Goal: Entertainment & Leisure: Consume media (video, audio)

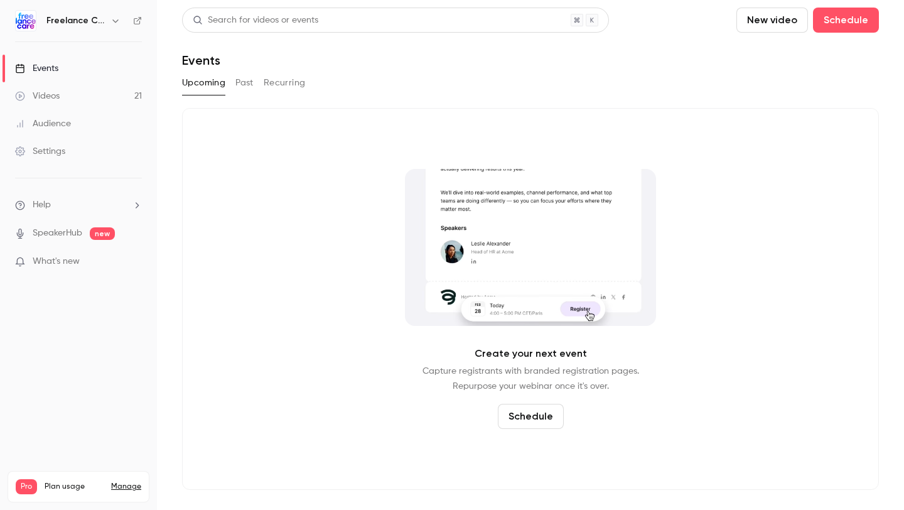
click at [94, 100] on link "Videos 21" at bounding box center [78, 96] width 157 height 28
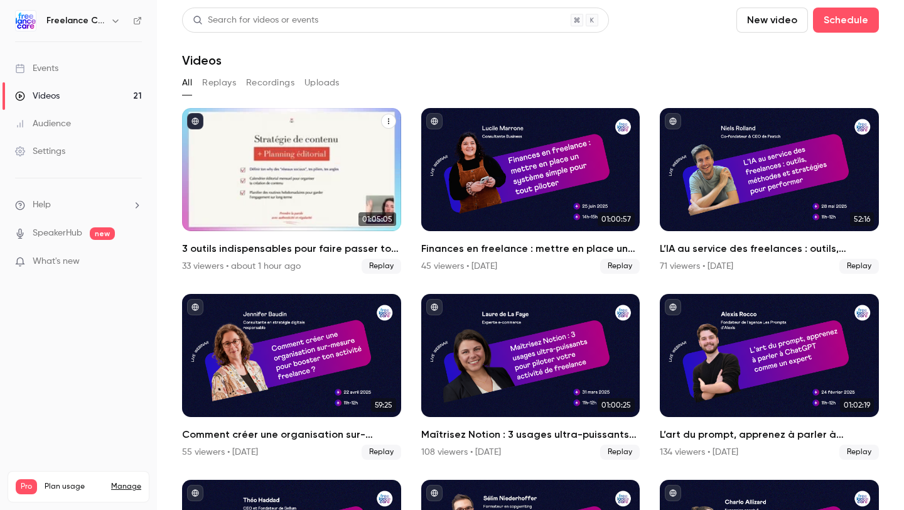
click at [294, 250] on h2 "3 outils indispensables pour faire passer ton activité freelance au niveau supé…" at bounding box center [291, 248] width 219 height 15
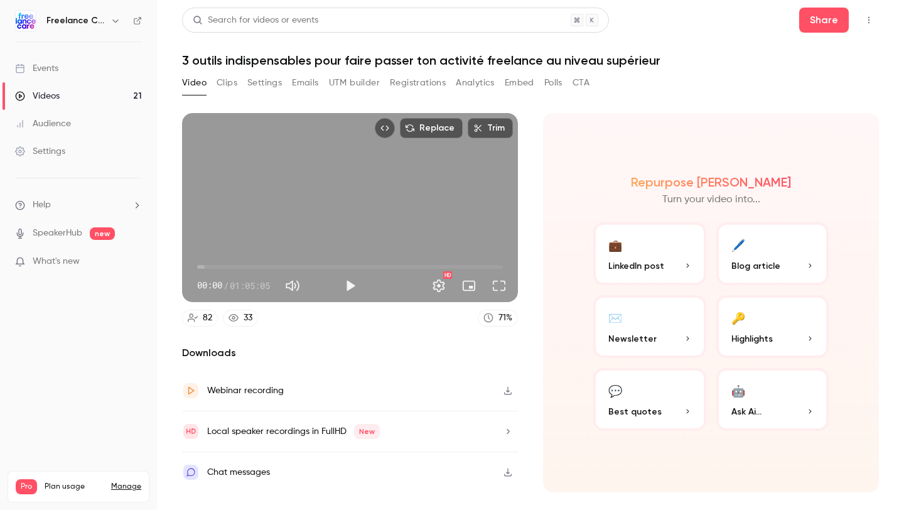
click at [298, 283] on button "Mute" at bounding box center [292, 285] width 25 height 25
type input "*"
click at [350, 286] on button "Play" at bounding box center [350, 285] width 25 height 25
click at [479, 266] on span "01:00:00" at bounding box center [350, 267] width 306 height 20
click at [490, 268] on span "01:00:01" at bounding box center [350, 267] width 306 height 20
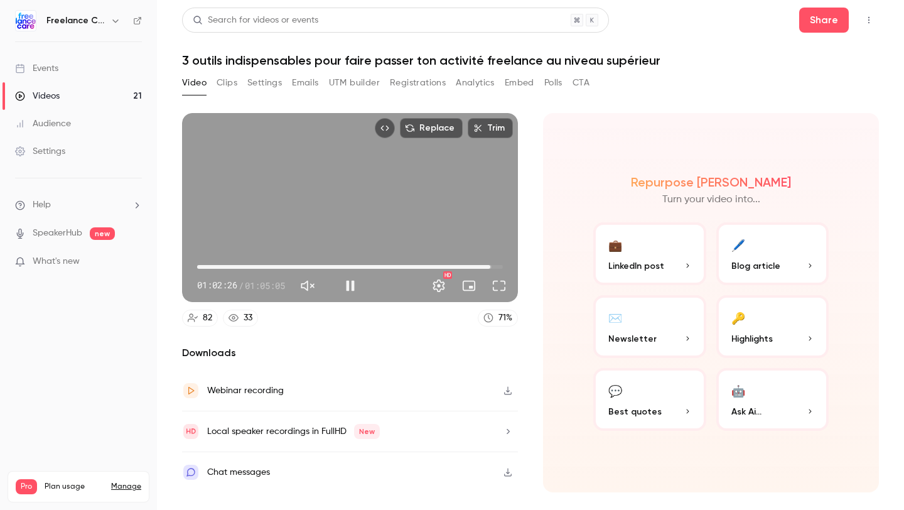
click at [492, 267] on span "01:02:26" at bounding box center [490, 267] width 4 height 4
click at [501, 267] on span "01:04:41" at bounding box center [501, 267] width 4 height 4
click at [500, 267] on span "01:04:25" at bounding box center [500, 267] width 4 height 4
click at [348, 284] on button "Play" at bounding box center [350, 285] width 25 height 25
click at [505, 267] on span "01:05:05" at bounding box center [503, 267] width 4 height 4
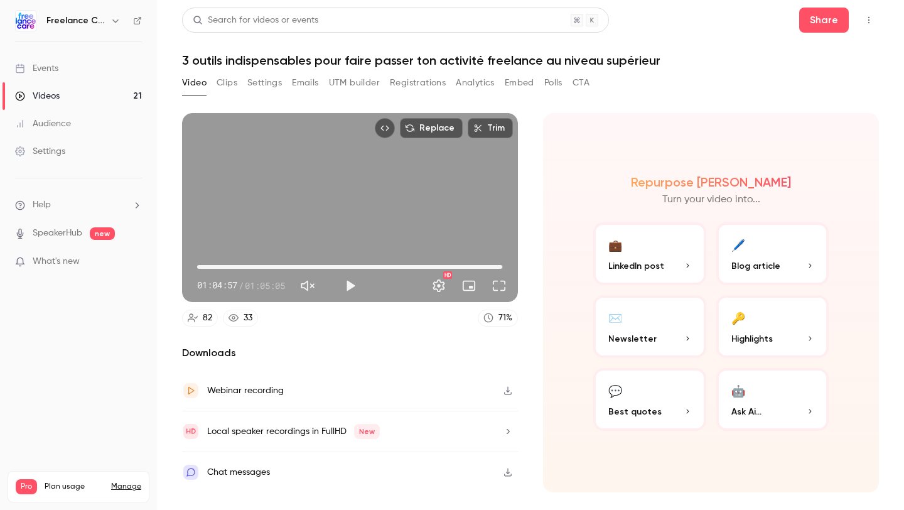
click at [502, 268] on span "01:04:57" at bounding box center [502, 267] width 4 height 4
click at [353, 285] on button "Play" at bounding box center [350, 285] width 25 height 25
type input "******"
